Goal: Task Accomplishment & Management: Manage account settings

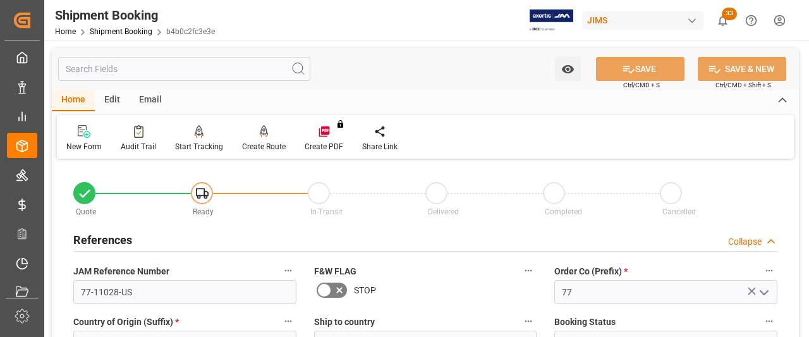
scroll to position [63, 0]
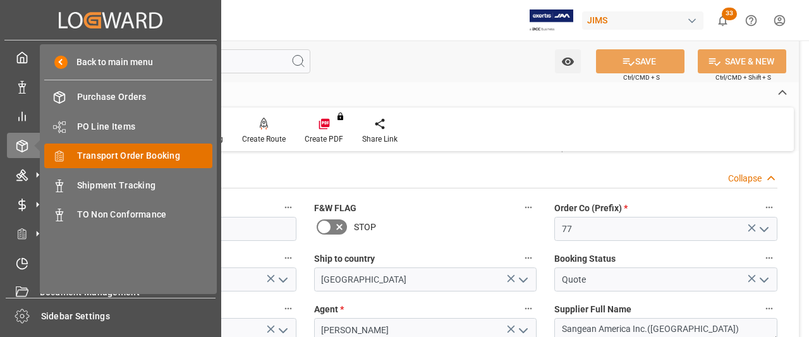
click at [101, 160] on span "Transport Order Booking" at bounding box center [145, 155] width 136 height 13
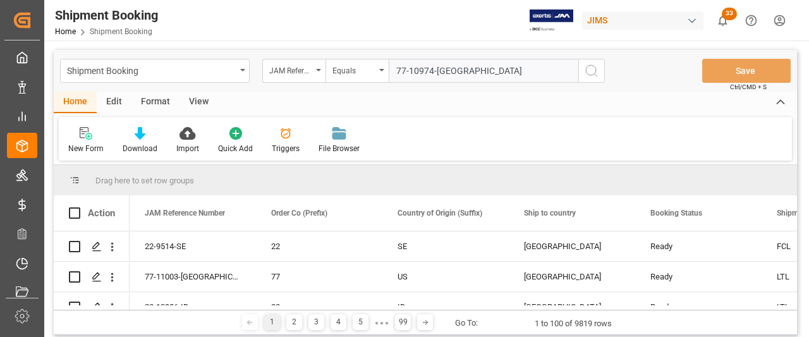
type input "77-10974-[GEOGRAPHIC_DATA]"
click at [597, 70] on icon "search button" at bounding box center [591, 70] width 15 height 15
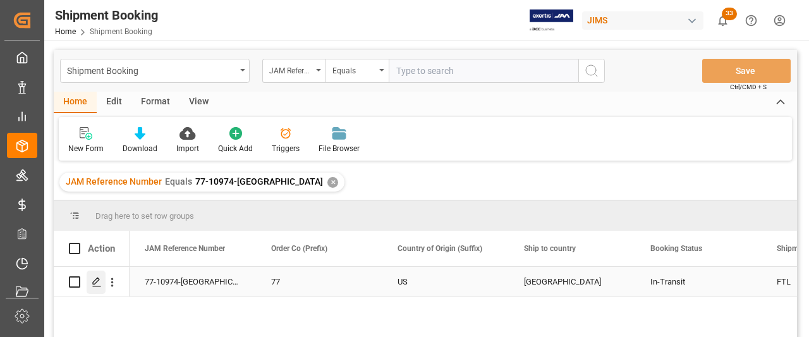
click at [96, 281] on icon "Press SPACE to select this row." at bounding box center [97, 282] width 10 height 10
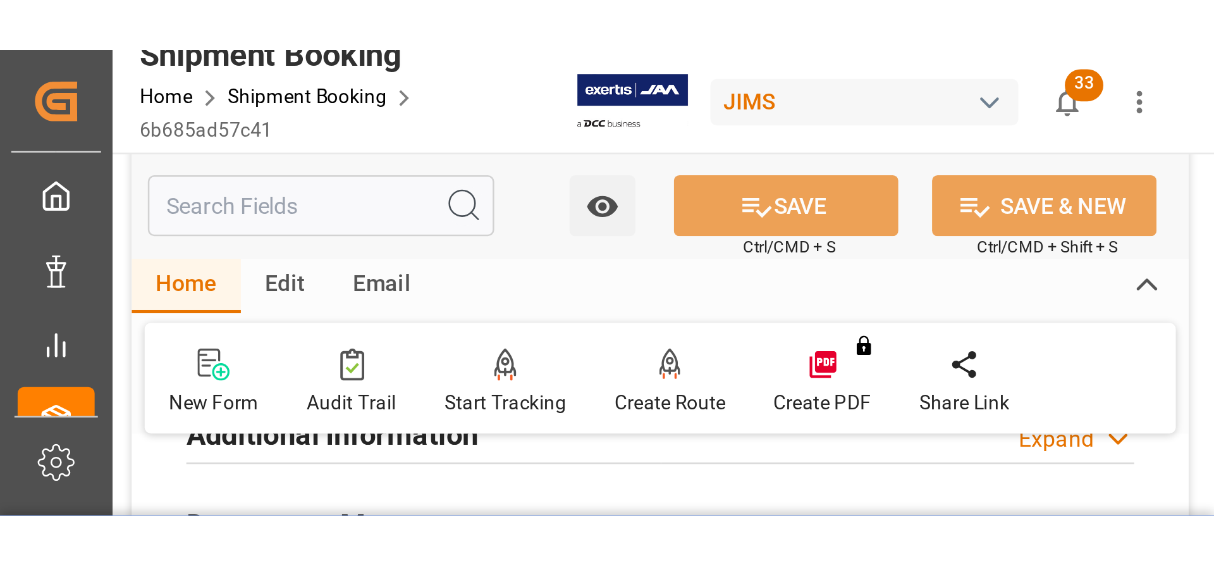
scroll to position [384, 0]
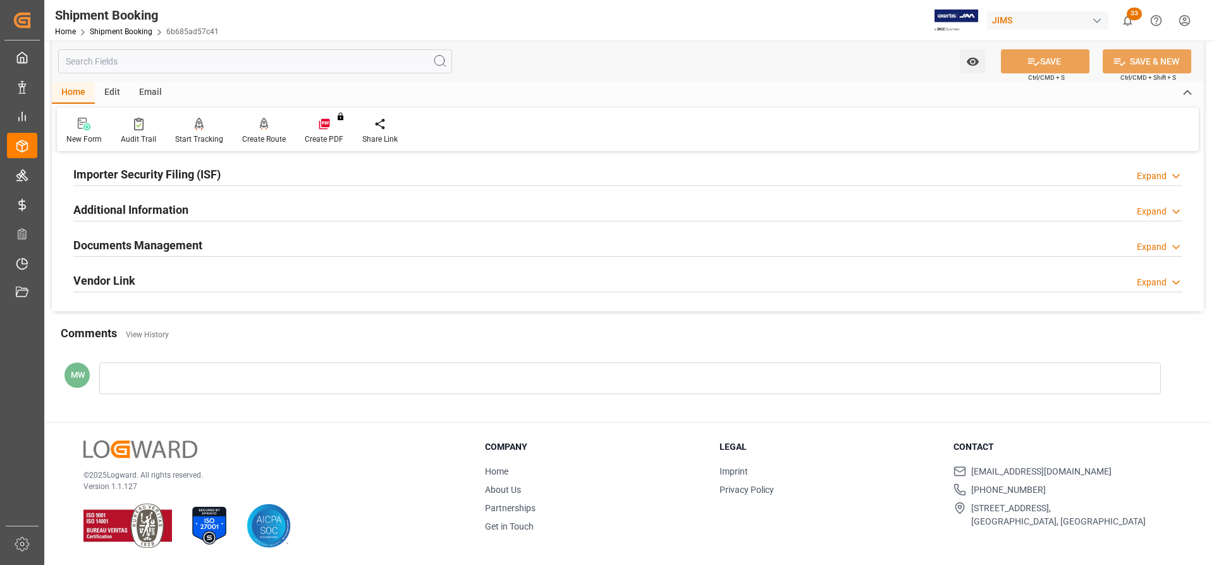
click at [150, 247] on h2 "Documents Management" at bounding box center [137, 244] width 129 height 17
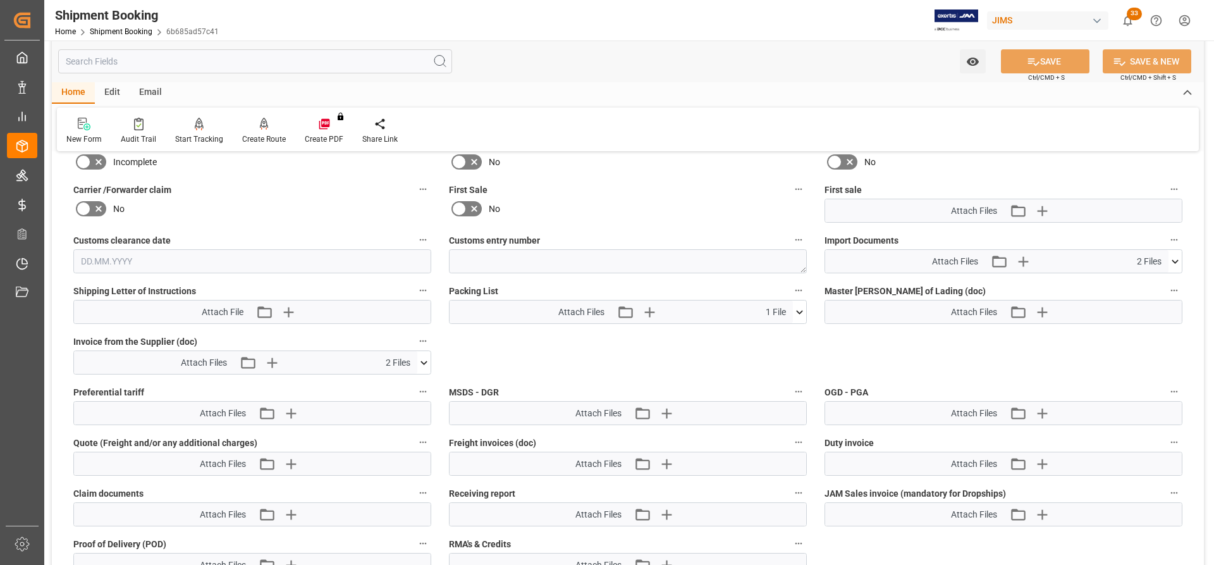
scroll to position [637, 0]
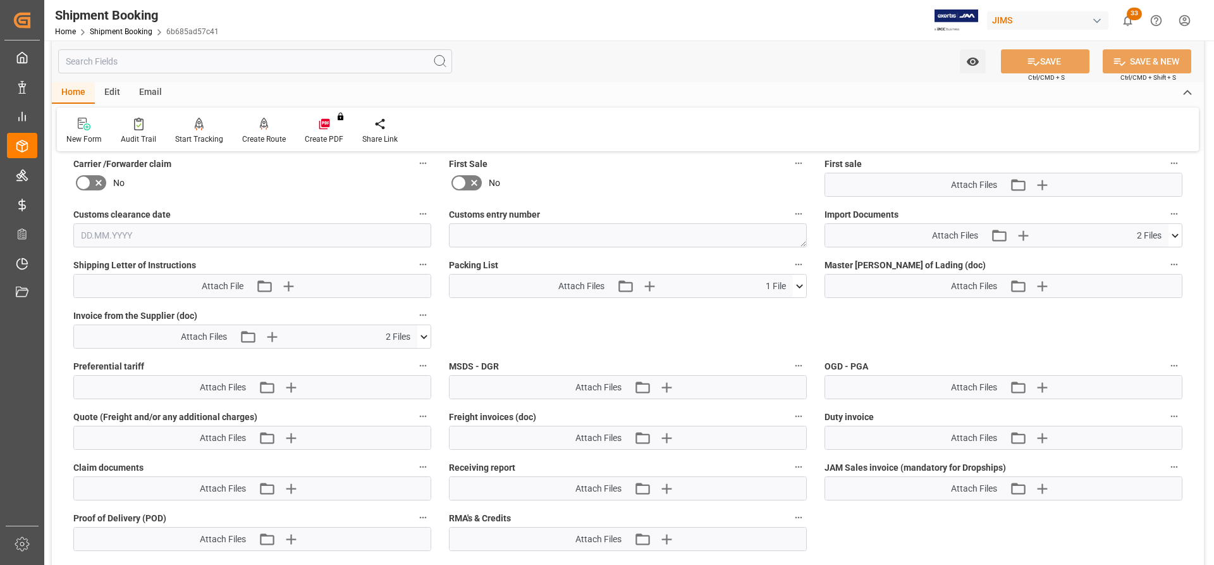
click at [809, 233] on icon at bounding box center [1174, 235] width 13 height 13
click at [809, 235] on icon "button" at bounding box center [1023, 235] width 12 height 12
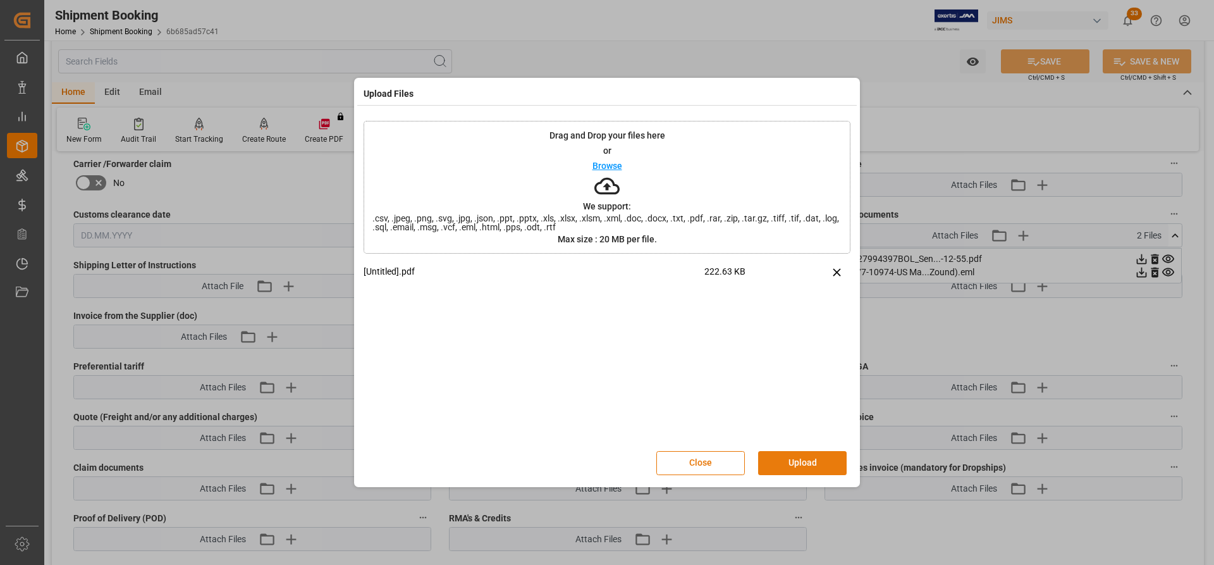
click at [784, 336] on button "Upload" at bounding box center [802, 463] width 89 height 24
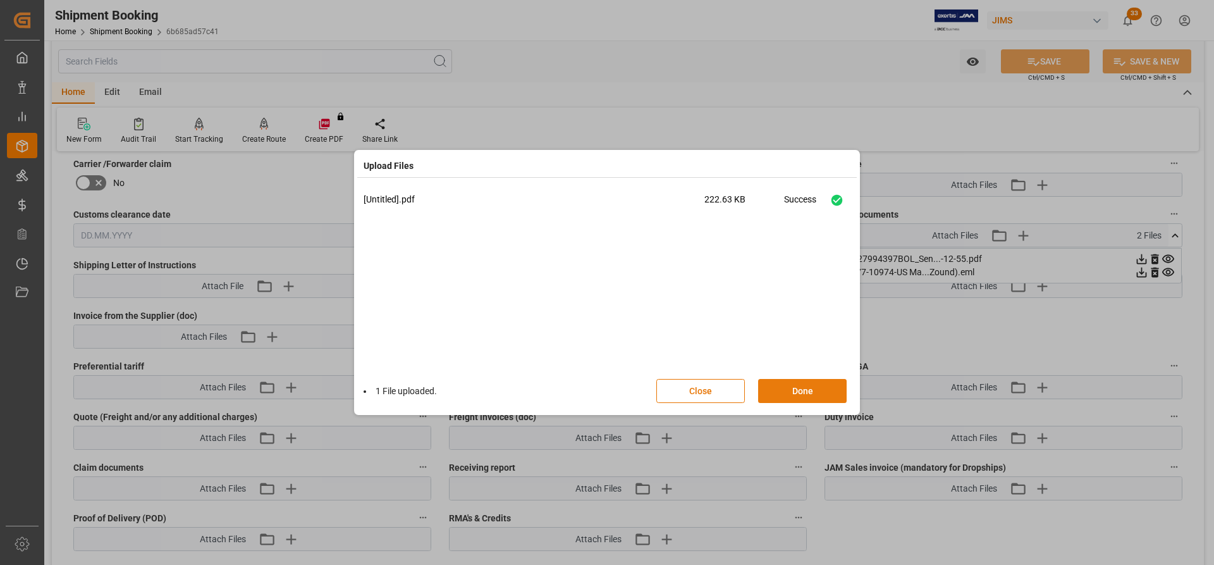
click at [787, 336] on button "Done" at bounding box center [802, 391] width 89 height 24
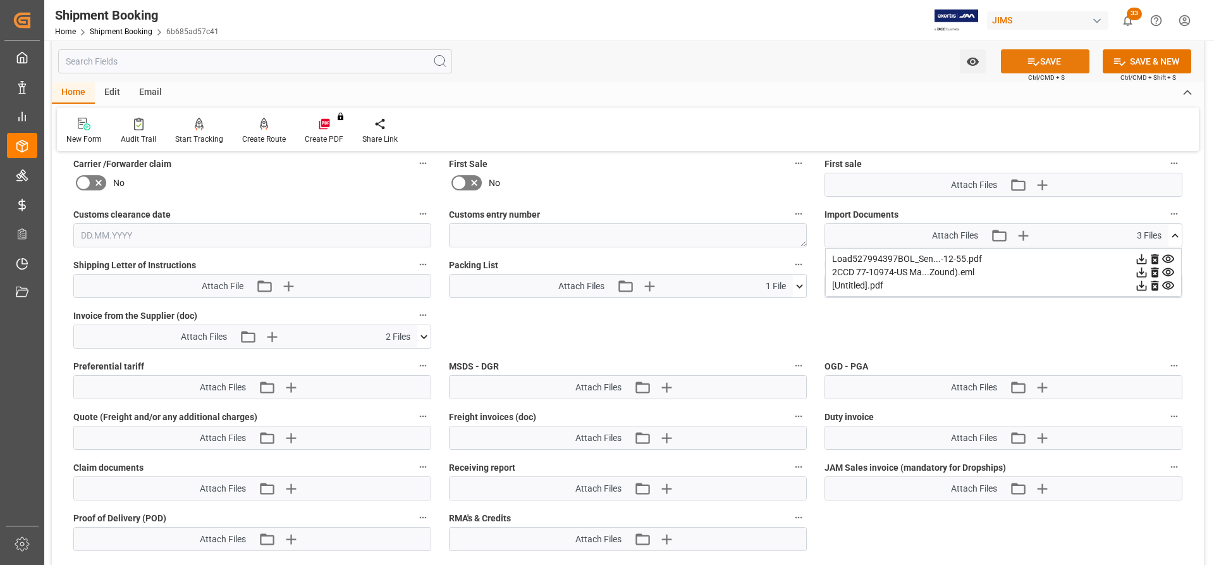
click at [809, 65] on button "SAVE" at bounding box center [1045, 61] width 89 height 24
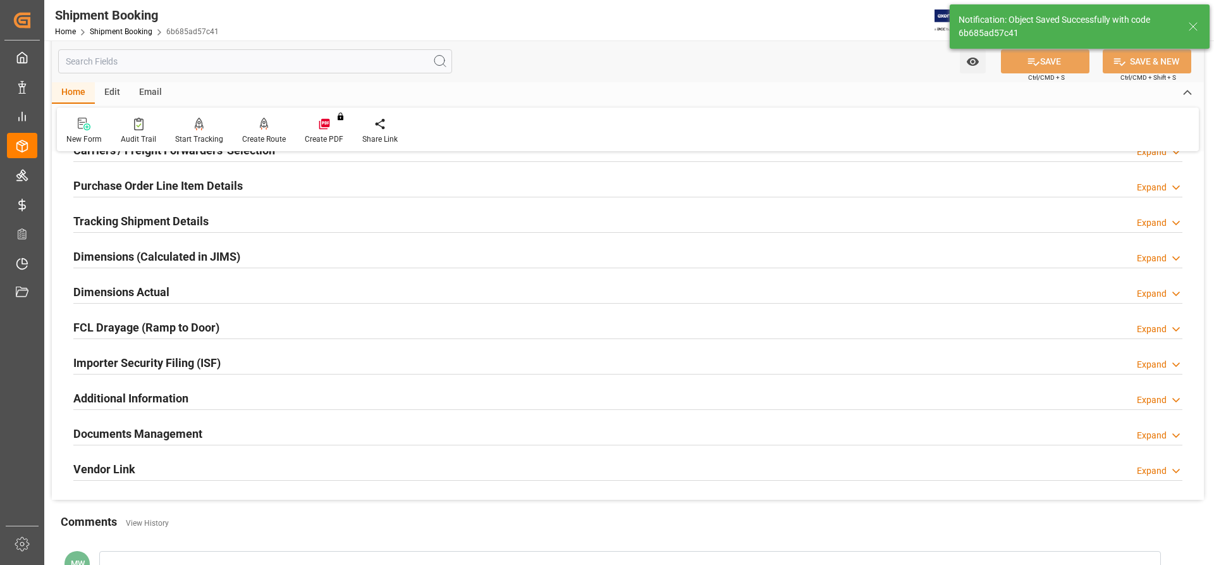
scroll to position [195, 0]
click at [109, 217] on h2 "Tracking Shipment Details" at bounding box center [140, 222] width 135 height 17
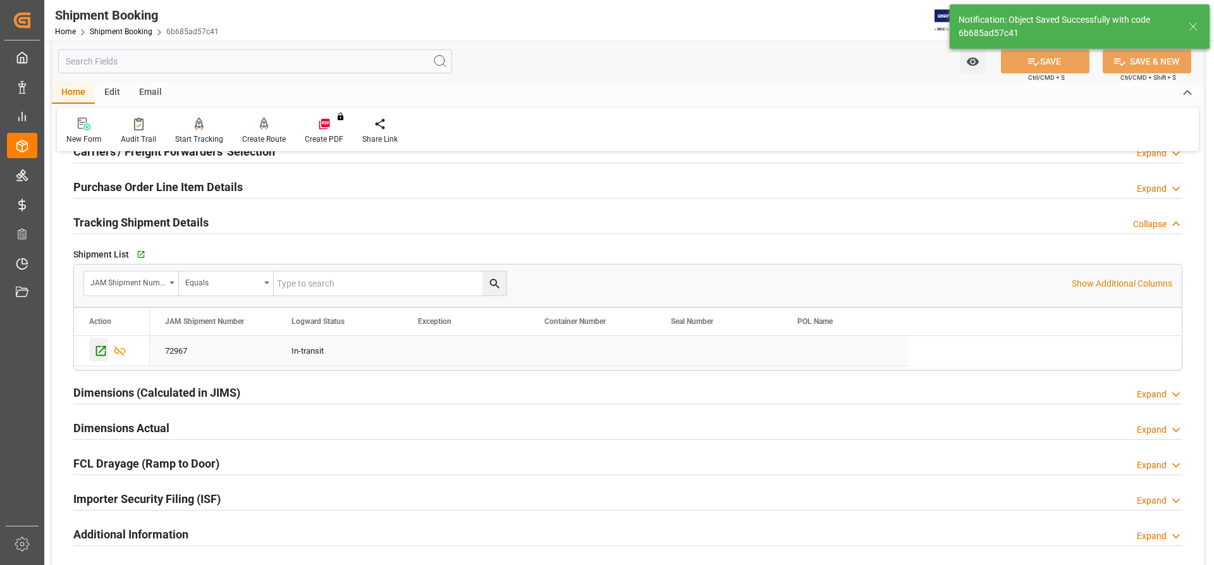
click at [99, 336] on icon "Press SPACE to select this row." at bounding box center [100, 350] width 13 height 13
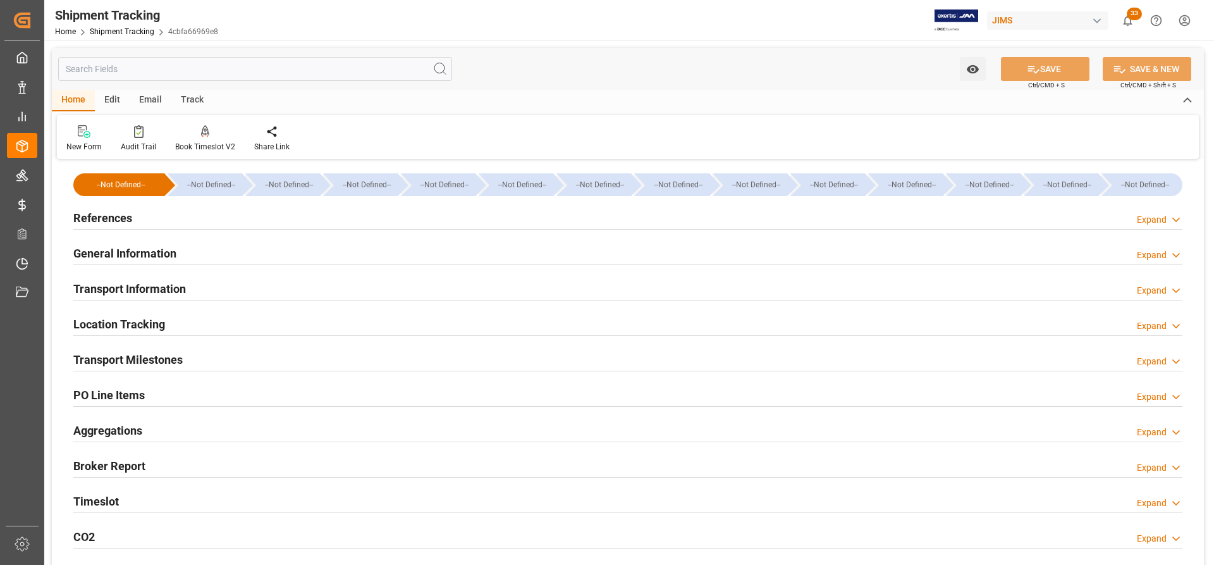
click at [112, 294] on h2 "Transport Information" at bounding box center [129, 288] width 113 height 17
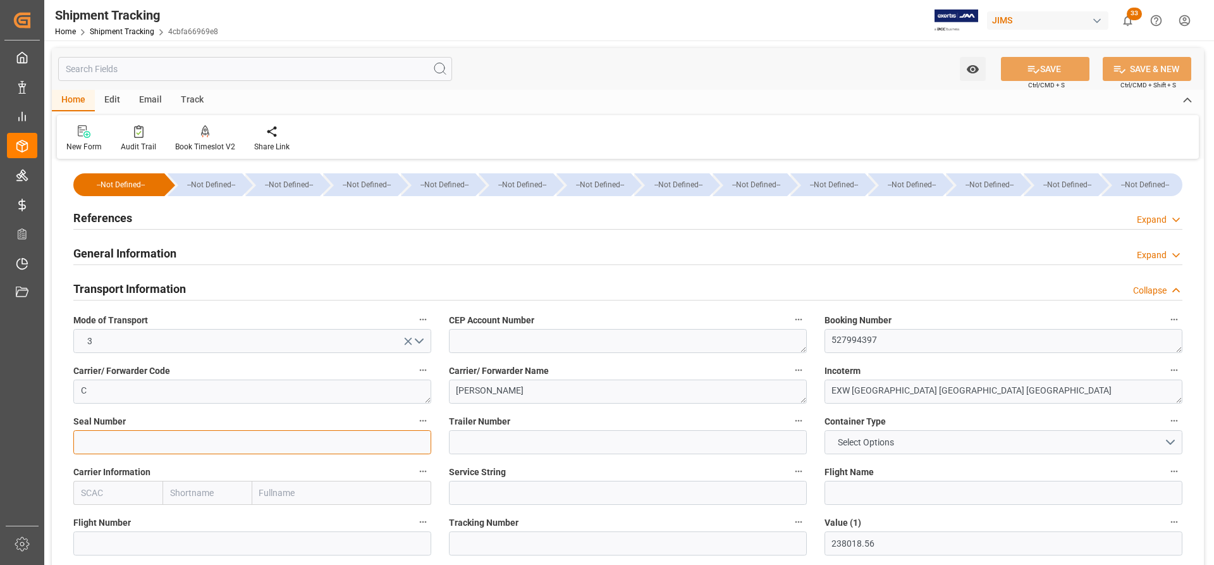
click at [97, 444] on input at bounding box center [252, 442] width 358 height 24
type input "49315537"
click at [480, 441] on input at bounding box center [628, 442] width 358 height 24
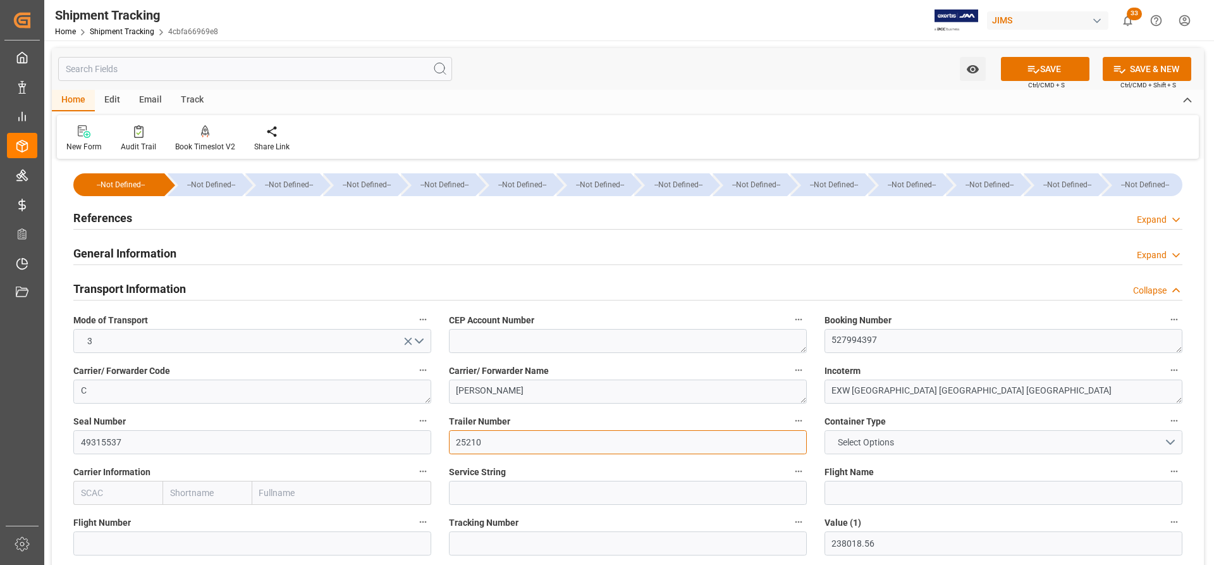
type input "25210"
click at [917, 442] on button "Select Options" at bounding box center [1003, 442] width 358 height 24
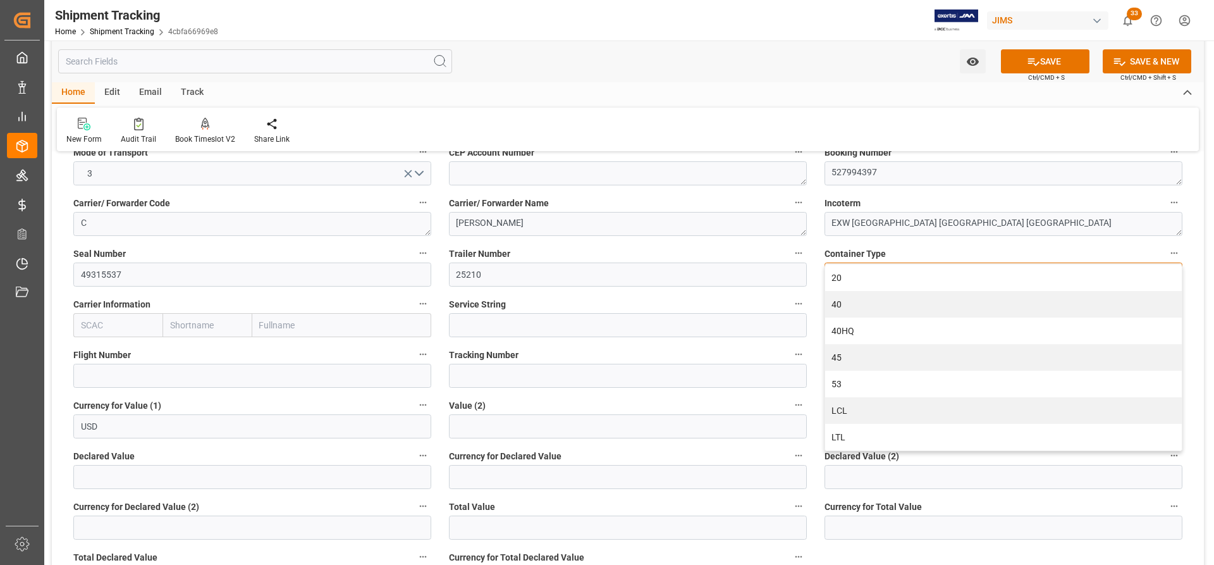
scroll to position [190, 0]
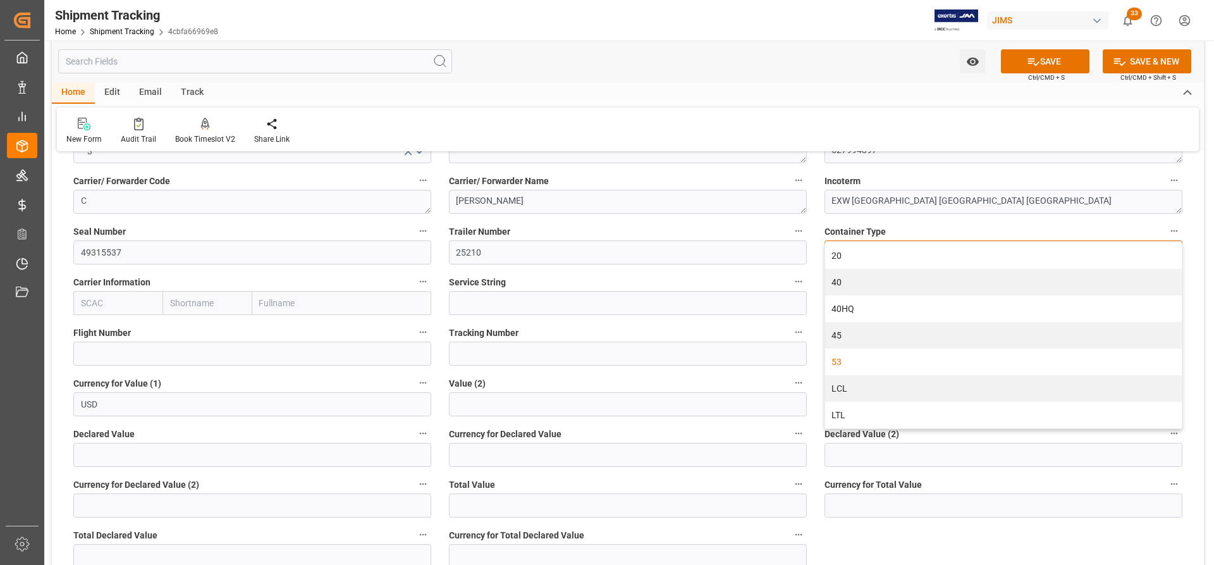
click at [847, 360] on div "53" at bounding box center [1003, 361] width 357 height 27
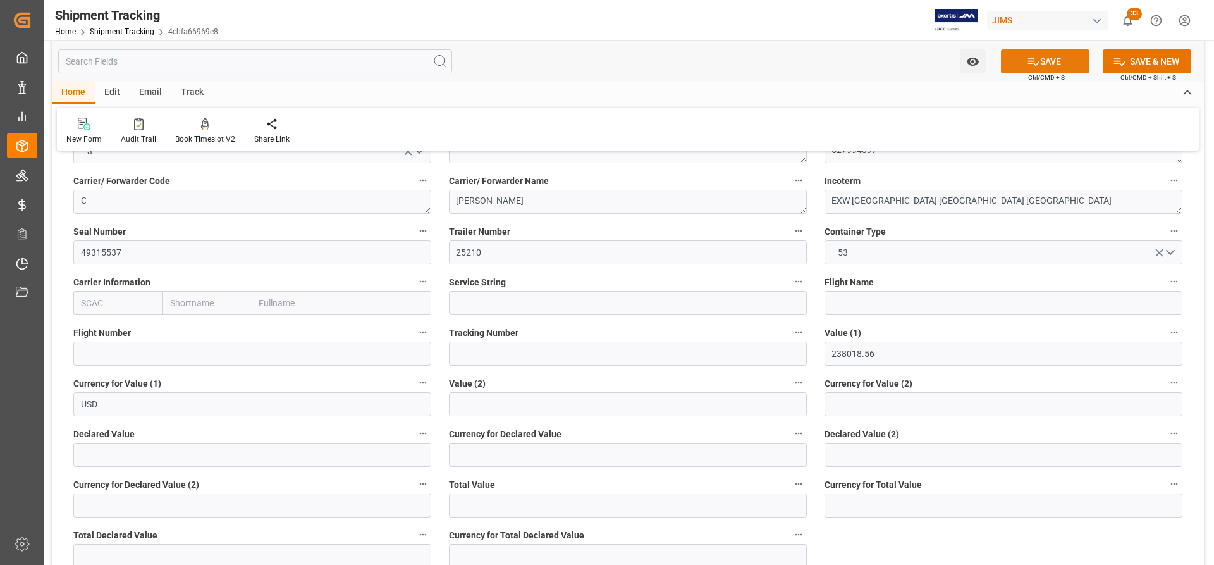
click at [1055, 64] on button "SAVE" at bounding box center [1045, 61] width 89 height 24
